Goal: Information Seeking & Learning: Learn about a topic

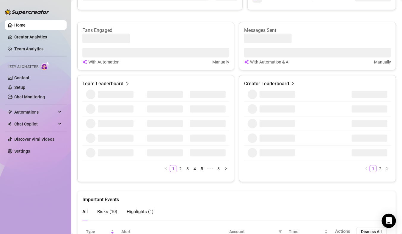
scroll to position [238, 0]
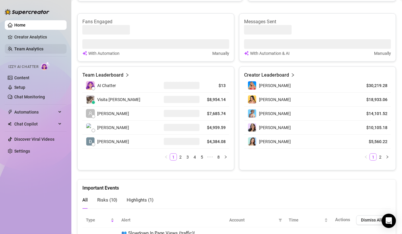
click at [38, 50] on link "Team Analytics" at bounding box center [28, 48] width 29 height 5
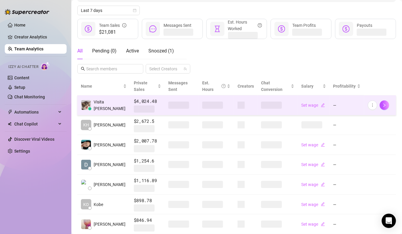
scroll to position [64, 0]
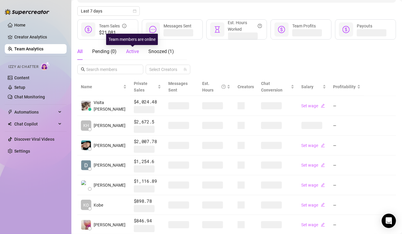
click at [137, 49] on span "Active" at bounding box center [132, 52] width 13 height 6
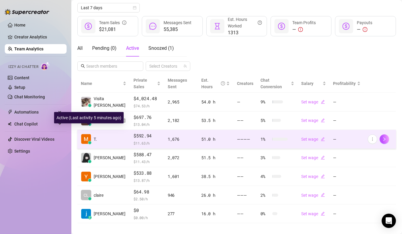
scroll to position [74, 0]
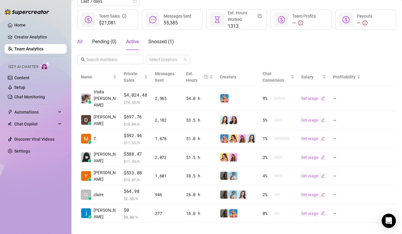
click at [81, 43] on div "All" at bounding box center [79, 41] width 5 height 7
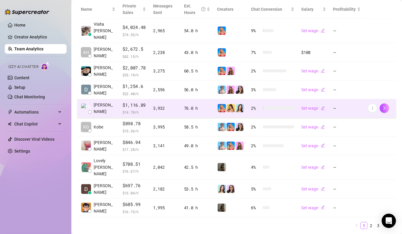
scroll to position [146, 0]
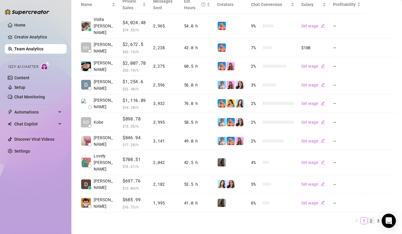
click at [370, 217] on link "2" at bounding box center [371, 220] width 7 height 7
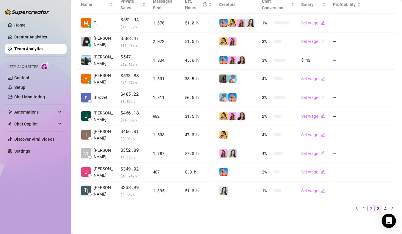
click at [378, 208] on link "3" at bounding box center [378, 208] width 7 height 7
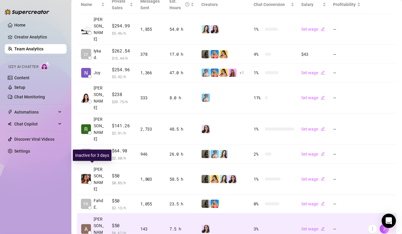
click at [98, 215] on span "[PERSON_NAME]" at bounding box center [99, 228] width 11 height 26
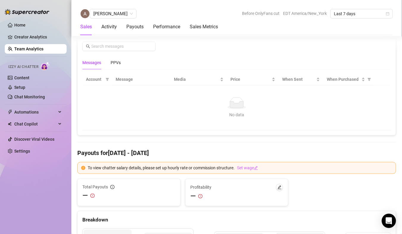
scroll to position [394, 0]
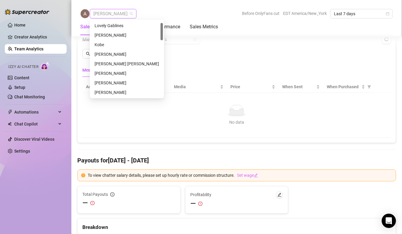
click at [106, 15] on span "[PERSON_NAME]" at bounding box center [113, 13] width 40 height 9
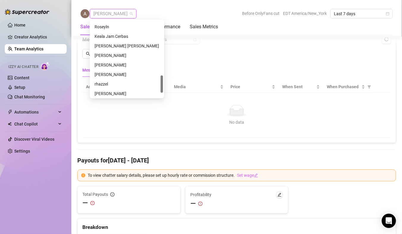
scroll to position [237, 0]
click at [117, 56] on div "[PERSON_NAME]" at bounding box center [127, 55] width 65 height 7
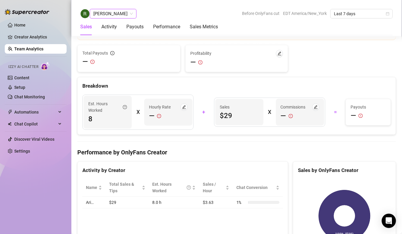
scroll to position [532, 0]
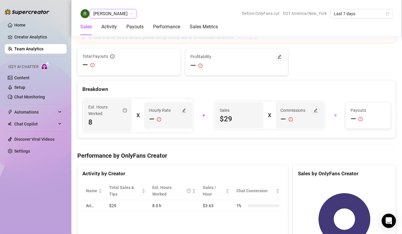
click at [106, 16] on span "[PERSON_NAME]" at bounding box center [113, 13] width 40 height 9
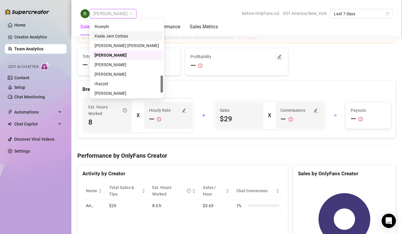
click at [113, 37] on div "Keala Jam Cerbas" at bounding box center [127, 36] width 65 height 7
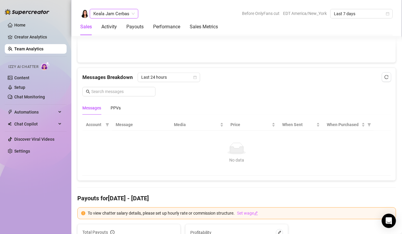
scroll to position [349, 0]
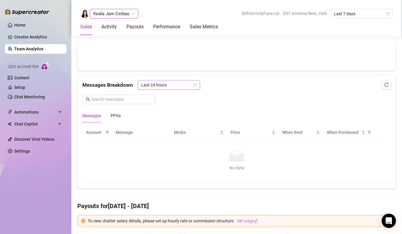
click at [155, 82] on span "Last 24 hours" at bounding box center [168, 85] width 55 height 9
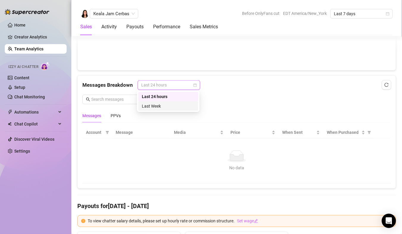
click at [161, 106] on div "Last Week" at bounding box center [168, 106] width 53 height 7
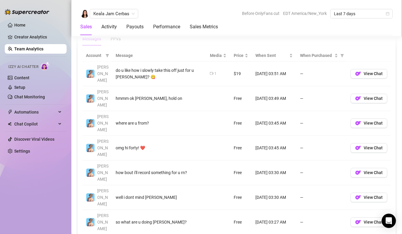
scroll to position [454, 0]
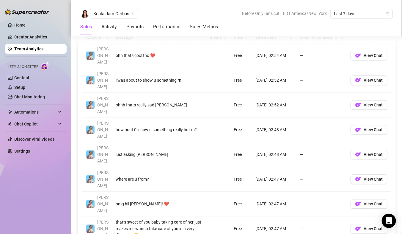
scroll to position [475, 0]
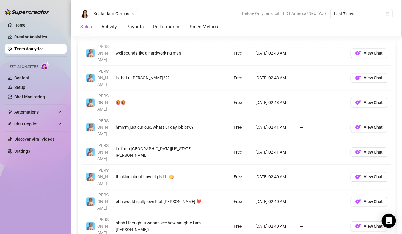
scroll to position [447, 0]
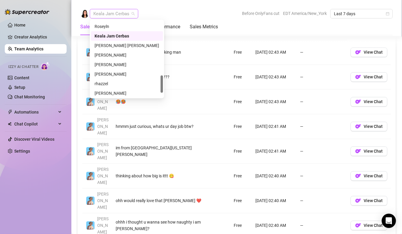
click at [103, 13] on span "Keala Jam Cerbas" at bounding box center [113, 13] width 41 height 9
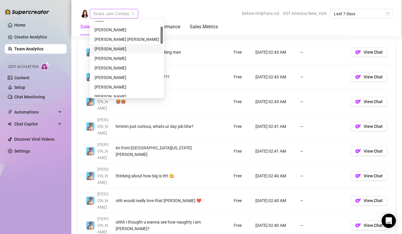
scroll to position [26, 0]
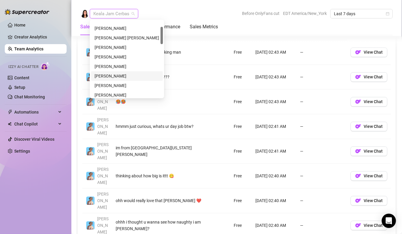
click at [115, 76] on div "[PERSON_NAME]" at bounding box center [127, 76] width 65 height 7
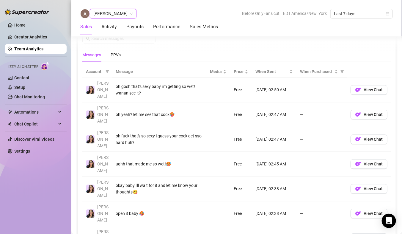
scroll to position [407, 0]
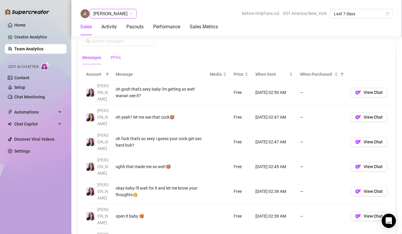
click at [117, 54] on div "PPVs" at bounding box center [116, 57] width 10 height 7
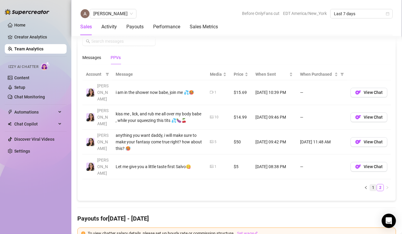
click at [374, 184] on link "1" at bounding box center [373, 187] width 7 height 7
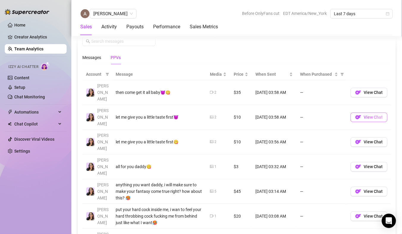
click at [363, 112] on button "View Chat" at bounding box center [369, 117] width 37 height 10
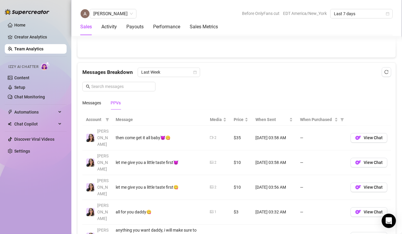
scroll to position [346, 0]
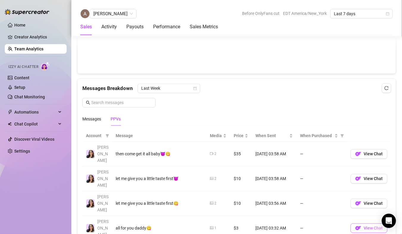
click at [365, 226] on span "View Chat" at bounding box center [373, 228] width 19 height 5
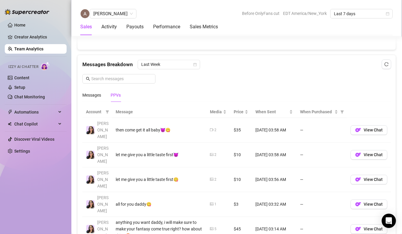
scroll to position [380, 0]
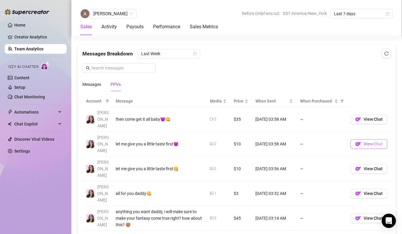
click at [367, 142] on span "View Chat" at bounding box center [373, 144] width 19 height 5
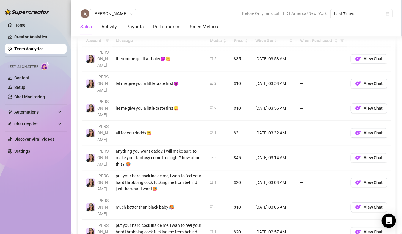
scroll to position [443, 0]
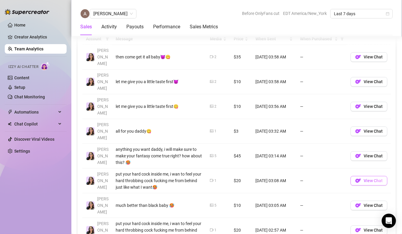
click at [364, 176] on button "View Chat" at bounding box center [369, 181] width 37 height 10
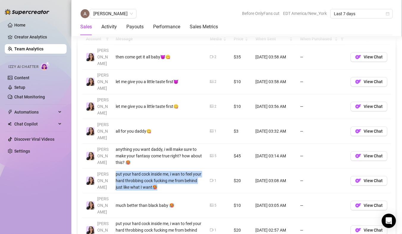
drag, startPoint x: 158, startPoint y: 145, endPoint x: 116, endPoint y: 132, distance: 43.8
click at [116, 171] on div "put your hard cock inside me, i wan to feel your hard throbbing cock fucking me…" at bounding box center [159, 181] width 87 height 20
copy div "put your hard cock inside me, i wan to feel your hard throbbing cock fucking me…"
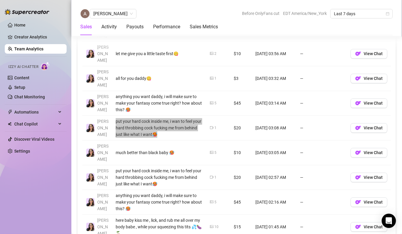
scroll to position [496, 0]
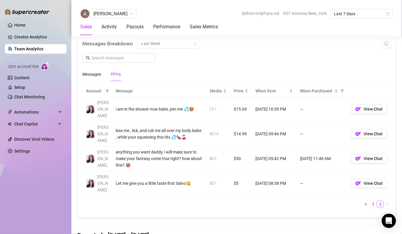
scroll to position [383, 0]
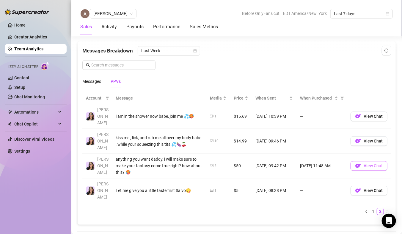
click at [372, 163] on span "View Chat" at bounding box center [373, 165] width 19 height 5
click at [98, 16] on span "[PERSON_NAME]" at bounding box center [113, 13] width 40 height 9
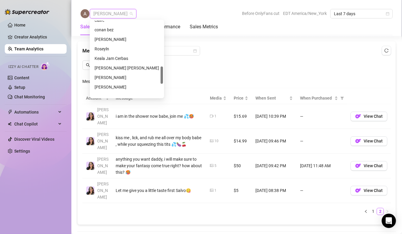
scroll to position [198, 0]
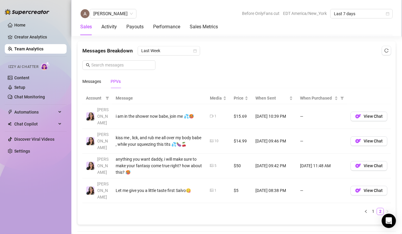
click at [195, 79] on div "Messages PPVs" at bounding box center [236, 82] width 309 height 14
click at [93, 79] on div "Messages" at bounding box center [91, 81] width 19 height 7
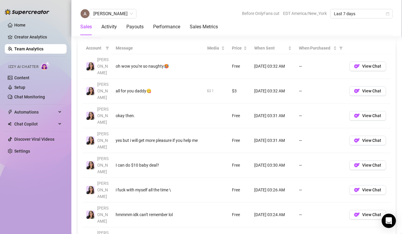
scroll to position [425, 0]
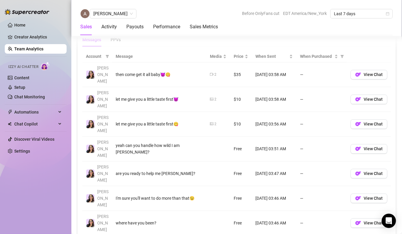
scroll to position [405, 0]
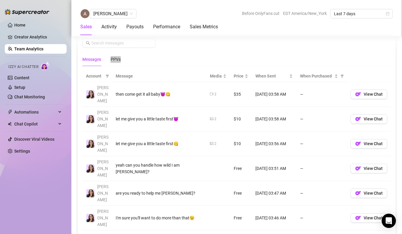
drag, startPoint x: 118, startPoint y: 59, endPoint x: 114, endPoint y: 58, distance: 3.8
click at [114, 58] on div "PPVs" at bounding box center [116, 59] width 10 height 7
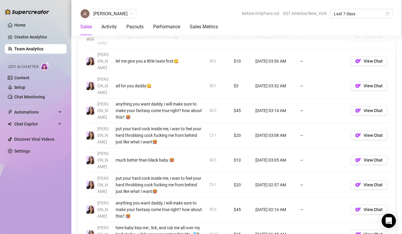
scroll to position [490, 0]
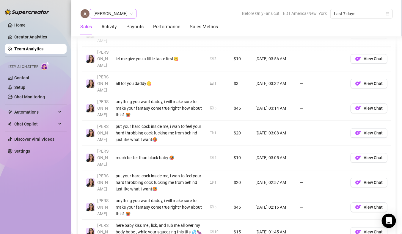
click at [122, 14] on span "[PERSON_NAME]" at bounding box center [113, 13] width 40 height 9
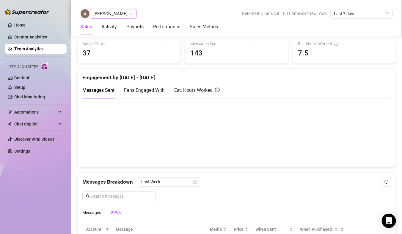
scroll to position [112, 0]
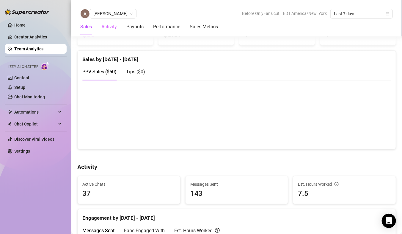
click at [109, 19] on div "Activity" at bounding box center [108, 26] width 15 height 17
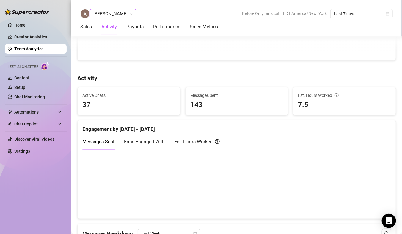
scroll to position [234, 0]
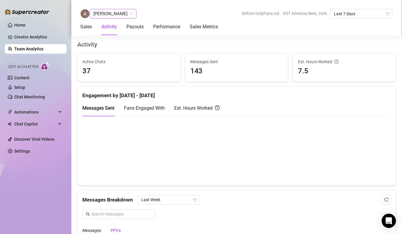
click at [114, 14] on span "[PERSON_NAME]" at bounding box center [113, 13] width 40 height 9
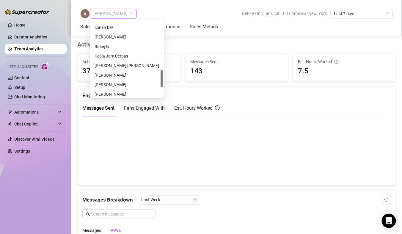
scroll to position [215, 0]
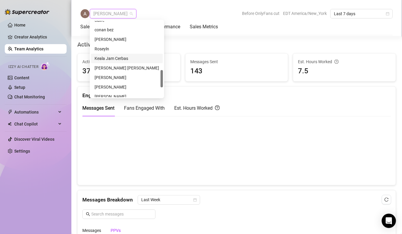
click at [112, 59] on div "Keala Jam Cerbas" at bounding box center [127, 58] width 65 height 7
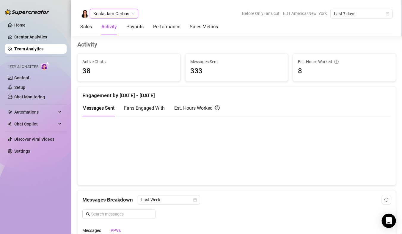
click at [187, 90] on div "Engagement by [DATE] - [DATE]" at bounding box center [236, 93] width 309 height 13
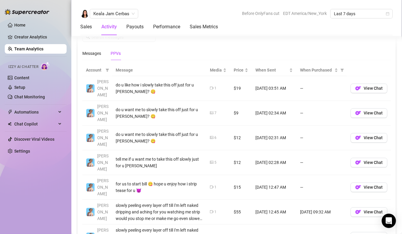
scroll to position [410, 0]
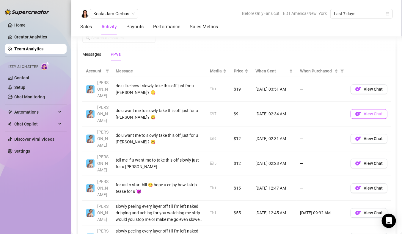
click at [376, 111] on span "View Chat" at bounding box center [373, 113] width 19 height 5
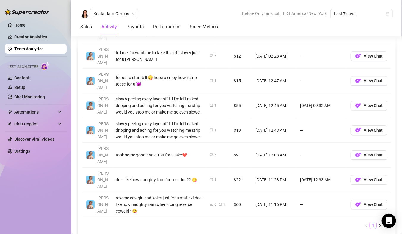
scroll to position [520, 0]
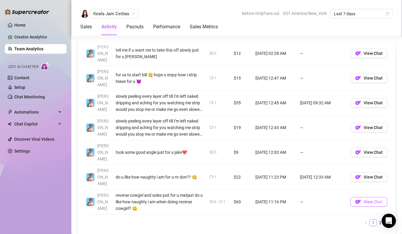
click at [362, 199] on img "button" at bounding box center [359, 202] width 6 height 6
click at [380, 219] on link "2" at bounding box center [380, 222] width 7 height 7
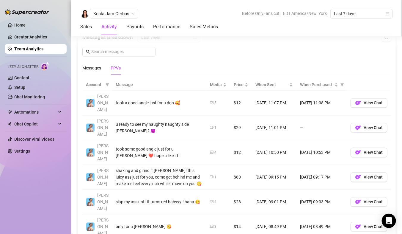
scroll to position [395, 0]
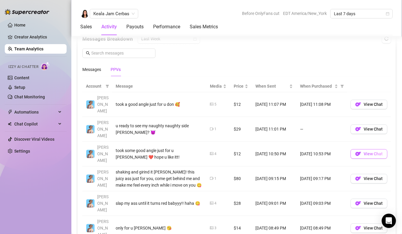
click at [365, 151] on span "View Chat" at bounding box center [373, 153] width 19 height 5
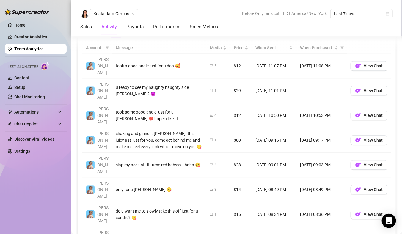
scroll to position [435, 0]
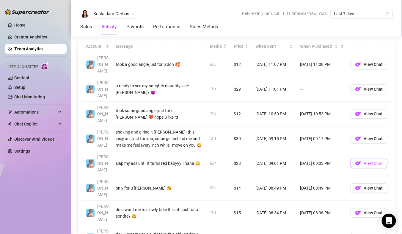
click at [362, 160] on img "button" at bounding box center [359, 163] width 6 height 6
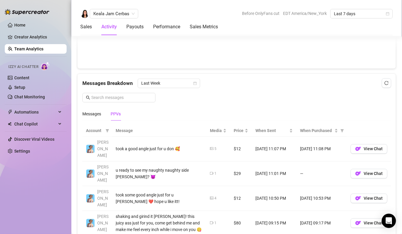
scroll to position [346, 0]
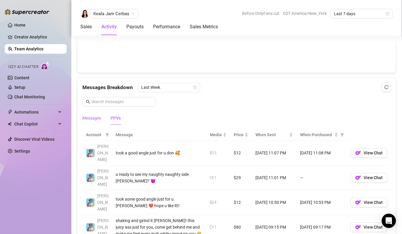
click at [92, 117] on div "Messages" at bounding box center [91, 118] width 19 height 7
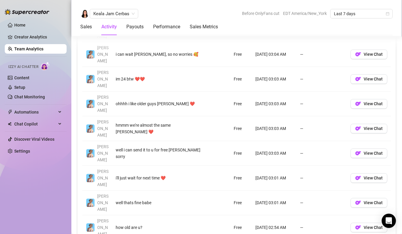
scroll to position [498, 0]
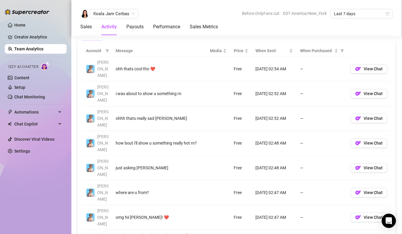
scroll to position [431, 0]
click at [369, 115] on span "View Chat" at bounding box center [373, 117] width 19 height 5
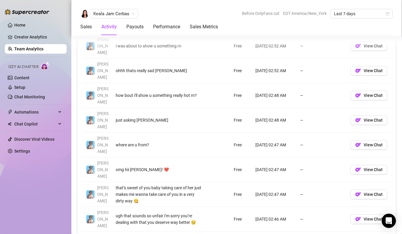
scroll to position [480, 0]
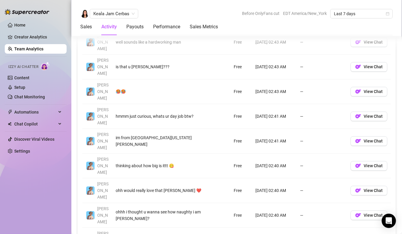
scroll to position [456, 0]
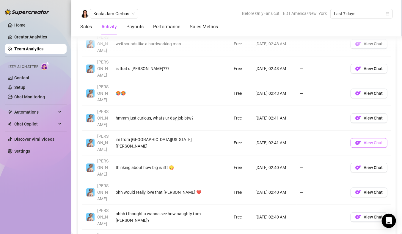
click at [382, 140] on span "View Chat" at bounding box center [373, 142] width 19 height 5
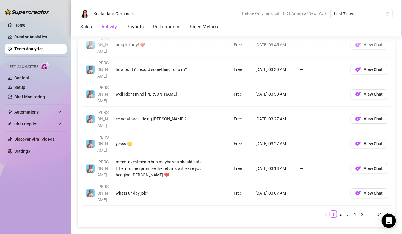
scroll to position [529, 0]
click at [340, 210] on link "2" at bounding box center [341, 213] width 7 height 7
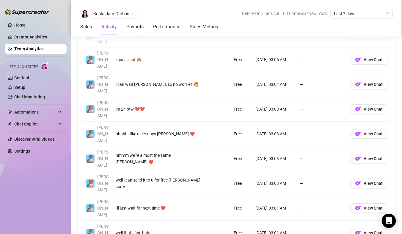
scroll to position [468, 0]
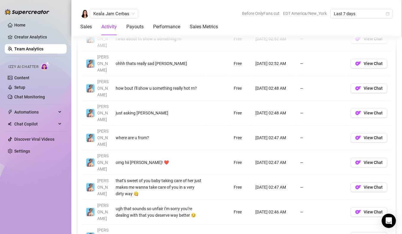
scroll to position [487, 0]
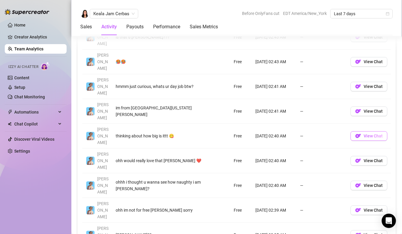
click at [374, 133] on span "View Chat" at bounding box center [373, 135] width 19 height 5
click at [114, 10] on span "Keala Jam Cerbas" at bounding box center [113, 13] width 41 height 9
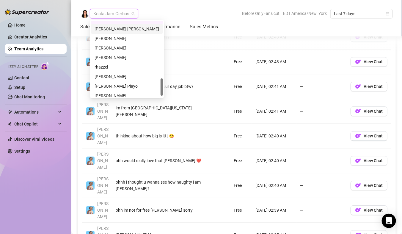
scroll to position [257, 0]
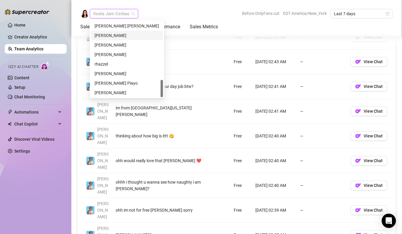
click at [108, 34] on div "[PERSON_NAME]" at bounding box center [127, 35] width 65 height 7
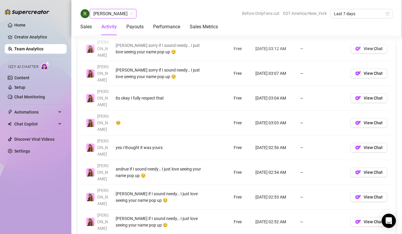
scroll to position [465, 0]
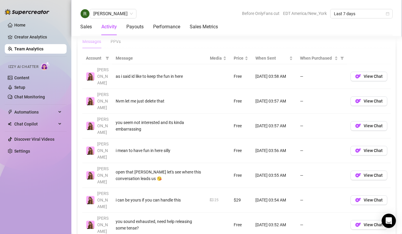
scroll to position [422, 0]
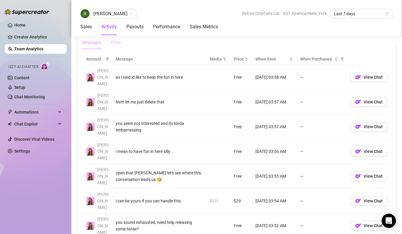
click at [115, 40] on div "PPVs" at bounding box center [116, 42] width 10 height 7
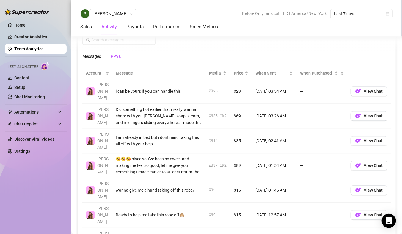
scroll to position [409, 0]
click at [117, 14] on span "[PERSON_NAME]" at bounding box center [113, 13] width 40 height 9
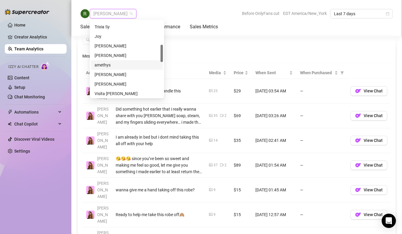
scroll to position [257, 0]
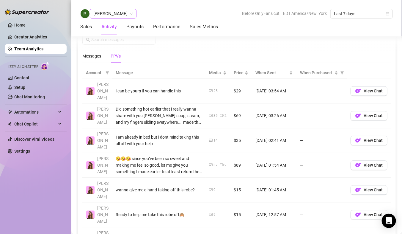
click at [112, 13] on span "[PERSON_NAME]" at bounding box center [113, 13] width 40 height 9
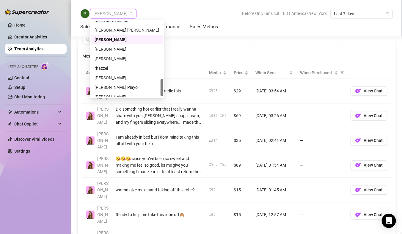
scroll to position [253, 0]
click at [102, 66] on div "rhazzel" at bounding box center [127, 68] width 65 height 7
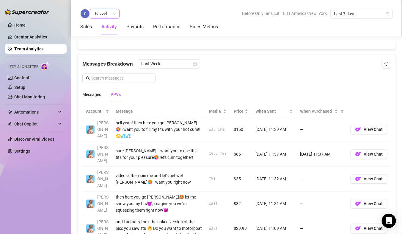
scroll to position [365, 0]
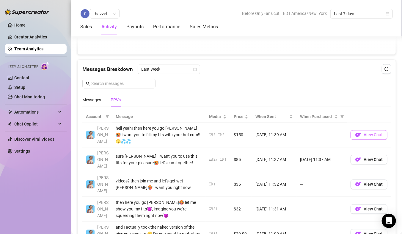
click at [373, 132] on span "View Chat" at bounding box center [373, 134] width 19 height 5
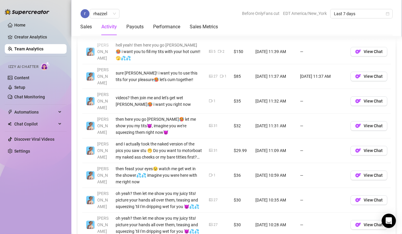
scroll to position [459, 0]
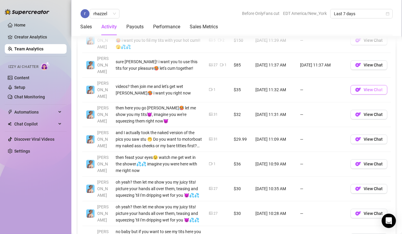
click at [364, 85] on button "View Chat" at bounding box center [369, 90] width 37 height 10
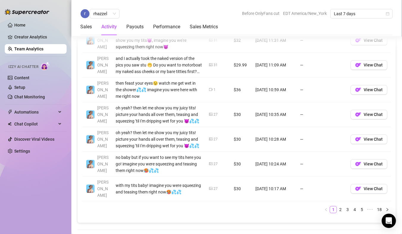
scroll to position [555, 0]
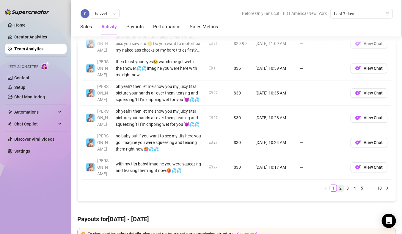
click at [340, 185] on link "2" at bounding box center [341, 188] width 7 height 7
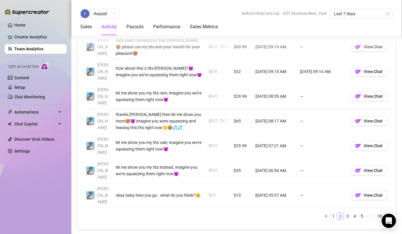
scroll to position [534, 0]
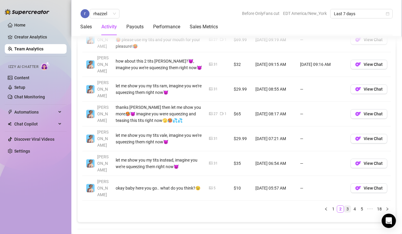
click at [349, 205] on link "3" at bounding box center [348, 208] width 7 height 7
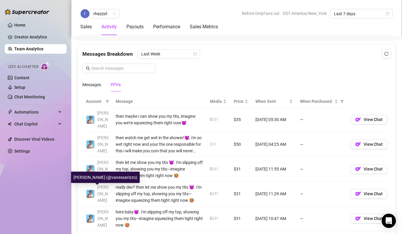
scroll to position [314, 0]
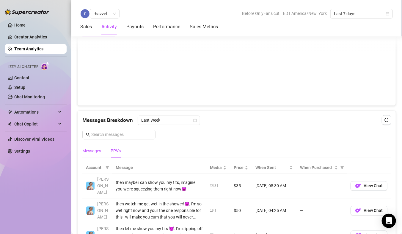
click at [92, 150] on div "Messages" at bounding box center [91, 151] width 19 height 7
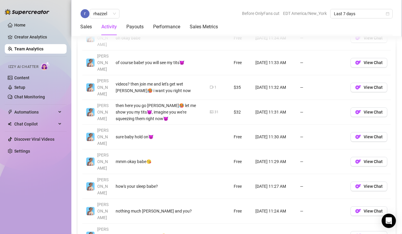
scroll to position [492, 0]
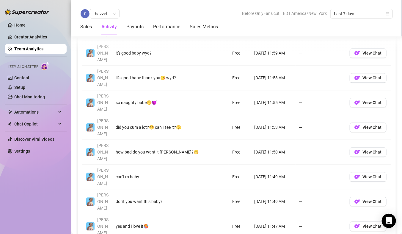
scroll to position [475, 0]
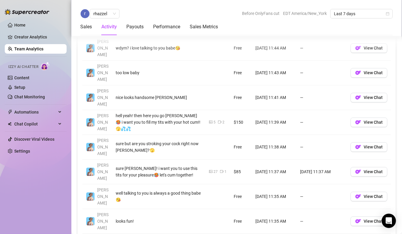
scroll to position [480, 0]
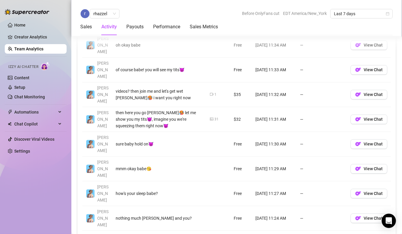
scroll to position [474, 0]
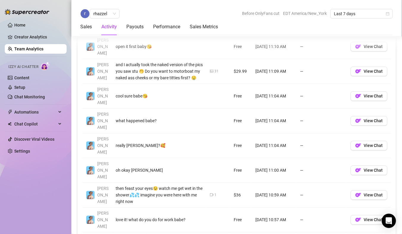
scroll to position [451, 0]
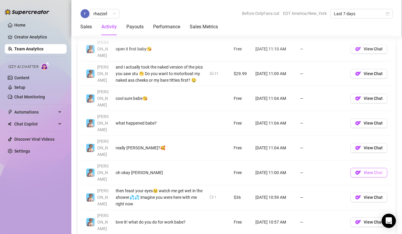
click at [361, 169] on img "button" at bounding box center [359, 172] width 6 height 6
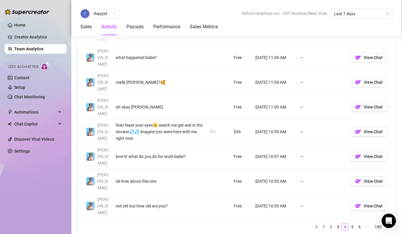
scroll to position [520, 0]
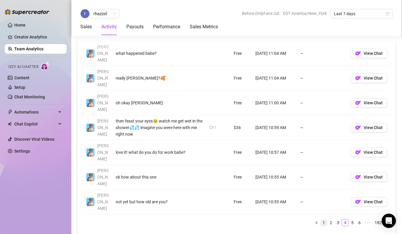
click at [326, 219] on link "1" at bounding box center [324, 222] width 7 height 7
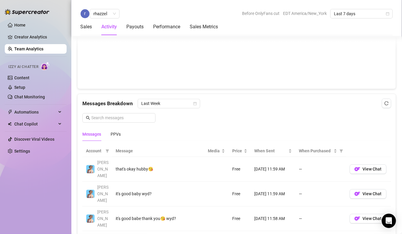
scroll to position [327, 0]
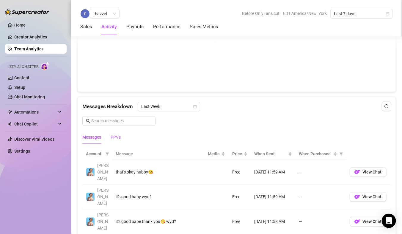
click at [115, 134] on div "PPVs" at bounding box center [116, 137] width 10 height 7
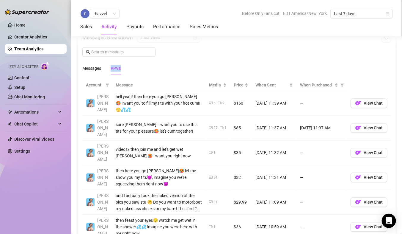
scroll to position [386, 0]
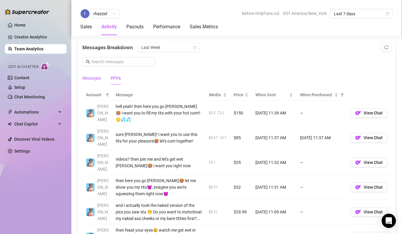
click at [90, 76] on div "Messages" at bounding box center [91, 78] width 19 height 7
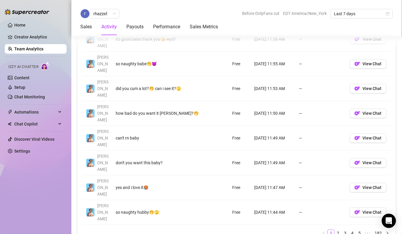
scroll to position [524, 0]
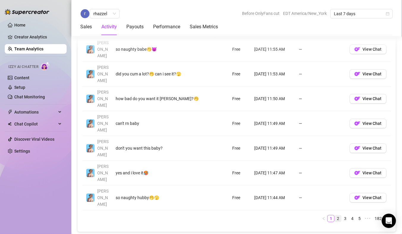
click at [339, 215] on link "2" at bounding box center [338, 218] width 7 height 7
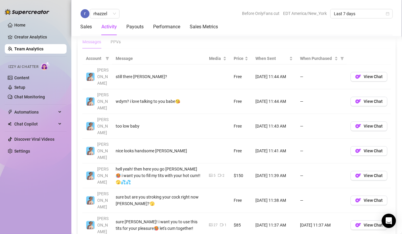
scroll to position [415, 0]
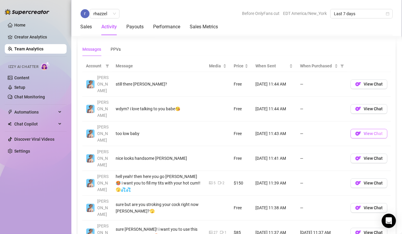
click at [373, 129] on button "View Chat" at bounding box center [369, 134] width 37 height 10
click at [368, 104] on button "View Chat" at bounding box center [369, 109] width 37 height 10
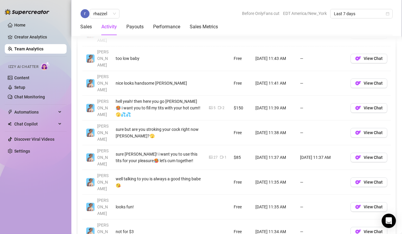
scroll to position [493, 0]
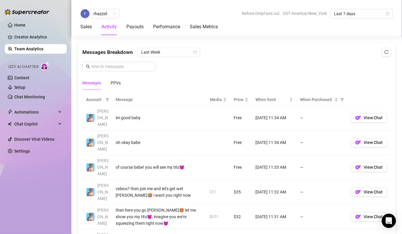
scroll to position [359, 0]
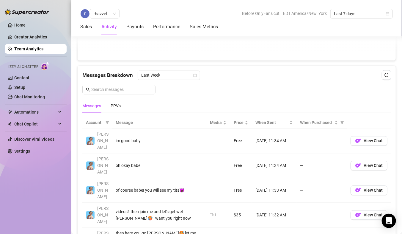
click at [110, 104] on div "Messages PPVs" at bounding box center [101, 106] width 38 height 14
click at [115, 106] on div "PPVs" at bounding box center [116, 106] width 10 height 7
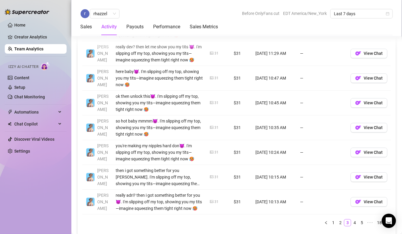
scroll to position [524, 0]
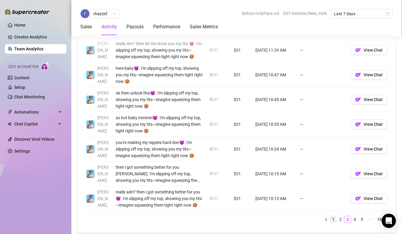
click at [331, 216] on link "1" at bounding box center [333, 219] width 7 height 7
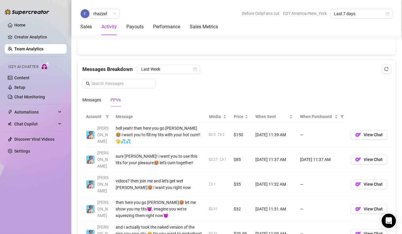
scroll to position [366, 0]
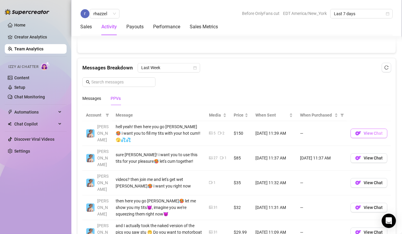
click at [373, 131] on span "View Chat" at bounding box center [373, 133] width 19 height 5
